Goal: Task Accomplishment & Management: Manage account settings

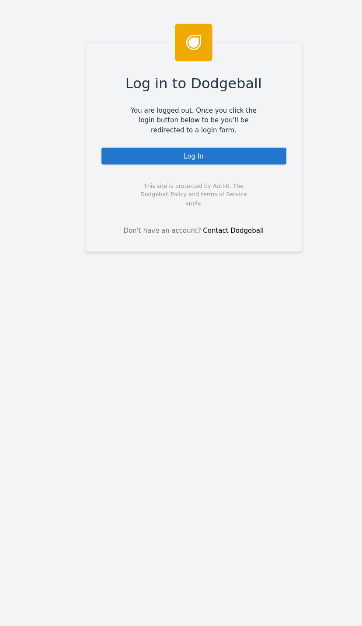
click at [131, 143] on div "Log In" at bounding box center [181, 145] width 174 height 17
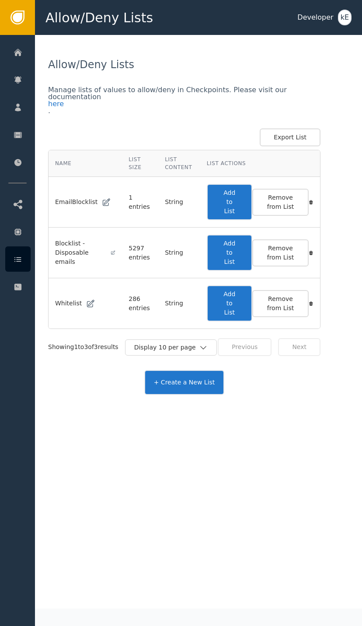
click at [13, 53] on div at bounding box center [17, 51] width 25 height 25
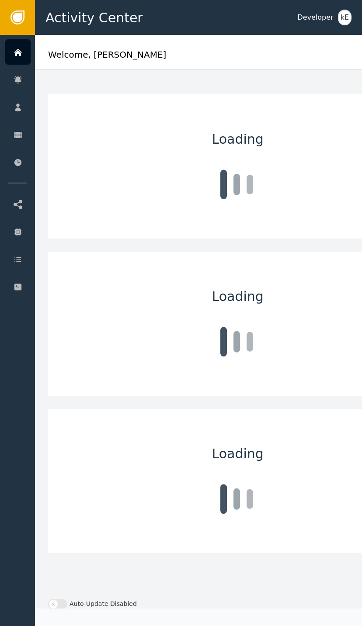
click at [58, 101] on div "Customers" at bounding box center [85, 107] width 92 height 24
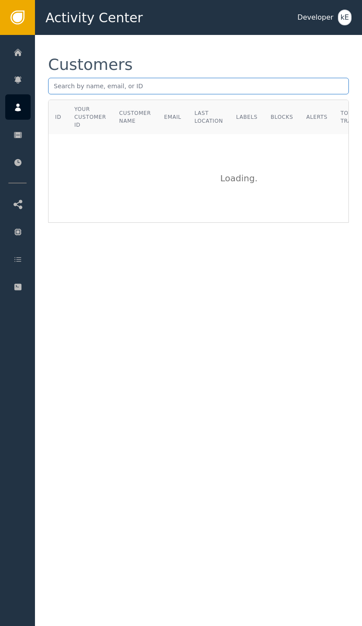
click at [87, 82] on input "text" at bounding box center [198, 86] width 300 height 17
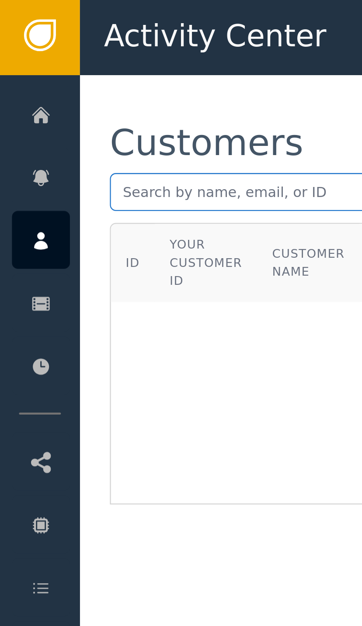
paste input "mailto:[PERSON_NAME][EMAIL_ADDRESS][DOMAIN_NAME]"
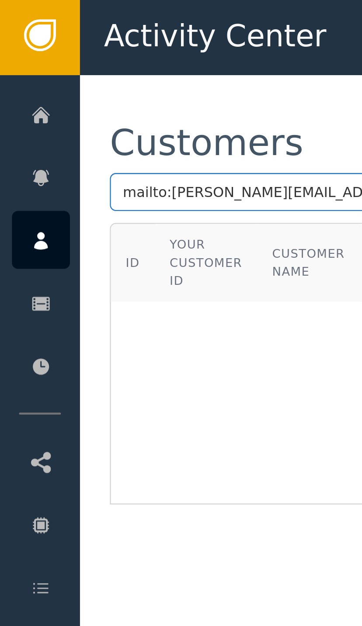
click at [72, 82] on input "mailto:[PERSON_NAME][EMAIL_ADDRESS][DOMAIN_NAME]" at bounding box center [198, 86] width 300 height 17
type input "[PERSON_NAME][EMAIL_ADDRESS][DOMAIN_NAME]"
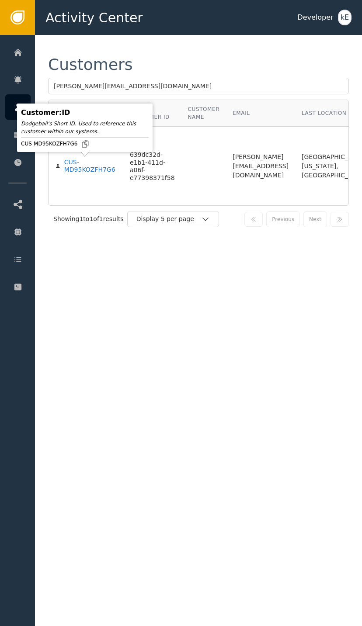
click at [76, 161] on div "CUS-MD95KOZFH7G6" at bounding box center [90, 165] width 52 height 15
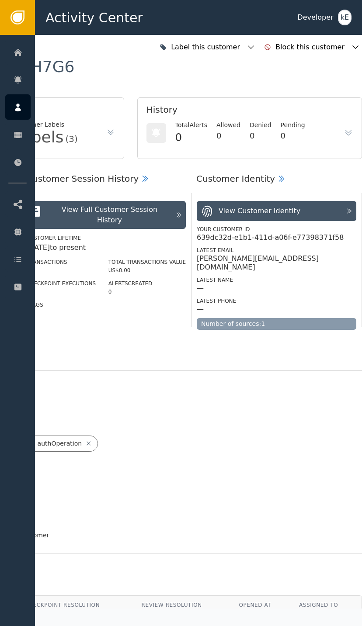
scroll to position [0, 234]
click at [255, 51] on icon "button" at bounding box center [250, 47] width 9 height 9
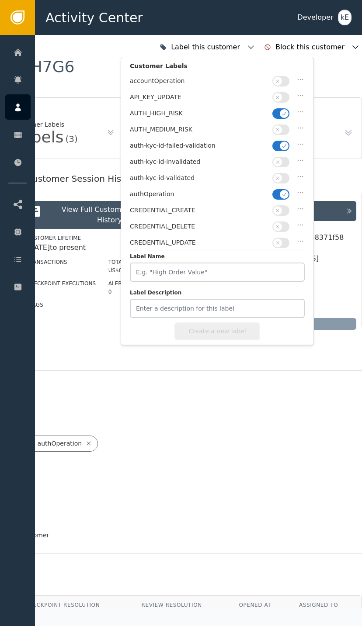
click at [281, 99] on span "button" at bounding box center [277, 97] width 9 height 9
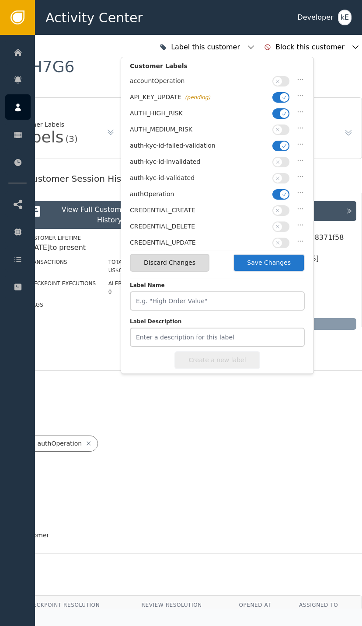
click at [278, 99] on button "button" at bounding box center [280, 97] width 17 height 10
click at [278, 115] on button "button" at bounding box center [280, 113] width 17 height 10
click at [275, 148] on button "button" at bounding box center [280, 146] width 17 height 10
click at [281, 179] on button "button" at bounding box center [280, 178] width 17 height 10
click at [279, 269] on button "Save Changes" at bounding box center [269, 263] width 72 height 18
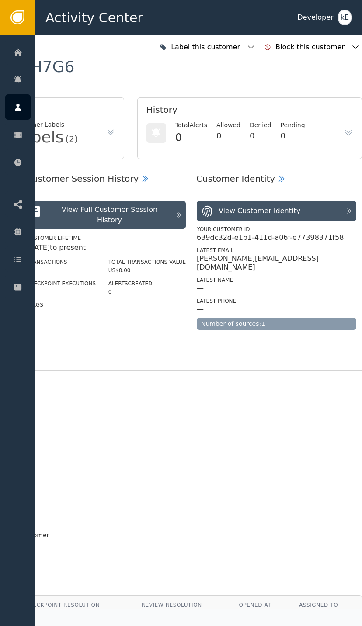
click at [24, 265] on div at bounding box center [17, 258] width 25 height 25
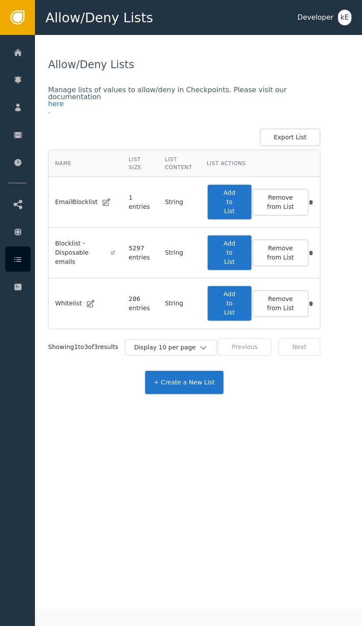
click at [242, 301] on button "Add to List" at bounding box center [229, 303] width 45 height 36
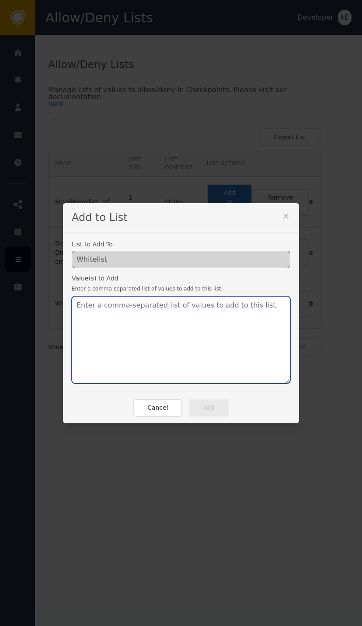
click at [130, 312] on textarea at bounding box center [181, 339] width 218 height 87
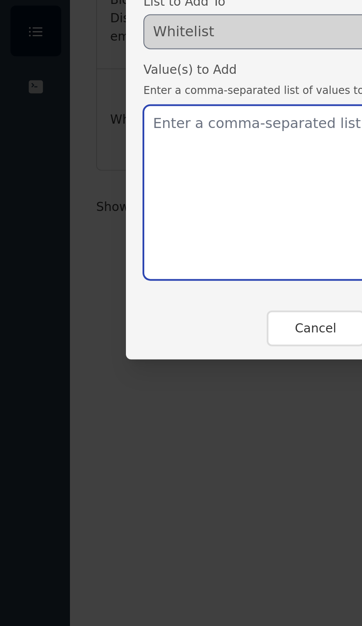
click at [99, 296] on textarea at bounding box center [181, 339] width 218 height 87
paste textarea "mailto:[PERSON_NAME][EMAIL_ADDRESS][DOMAIN_NAME]"
click at [99, 296] on textarea "mailto:[PERSON_NAME][EMAIL_ADDRESS][DOMAIN_NAME]" at bounding box center [181, 339] width 218 height 87
type textarea "[PERSON_NAME][EMAIL_ADDRESS][DOMAIN_NAME]"
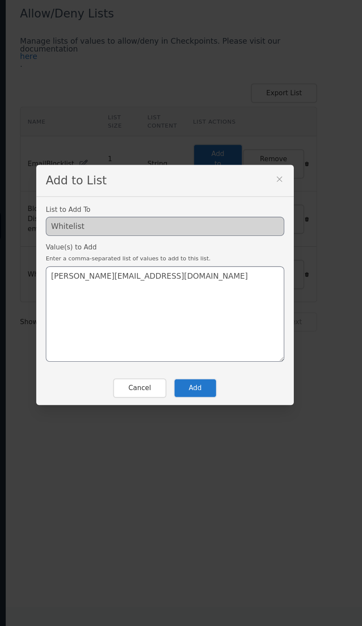
click at [189, 399] on button "Add" at bounding box center [209, 408] width 40 height 18
